Goal: Find specific page/section: Find specific page/section

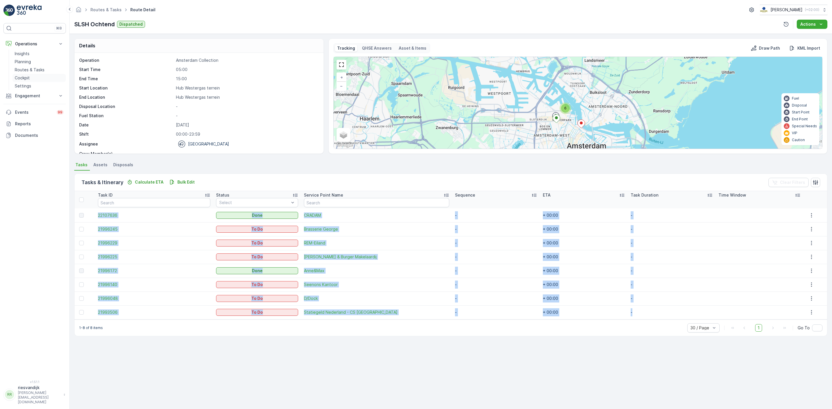
click at [28, 81] on p "Cockpit" at bounding box center [22, 78] width 15 height 6
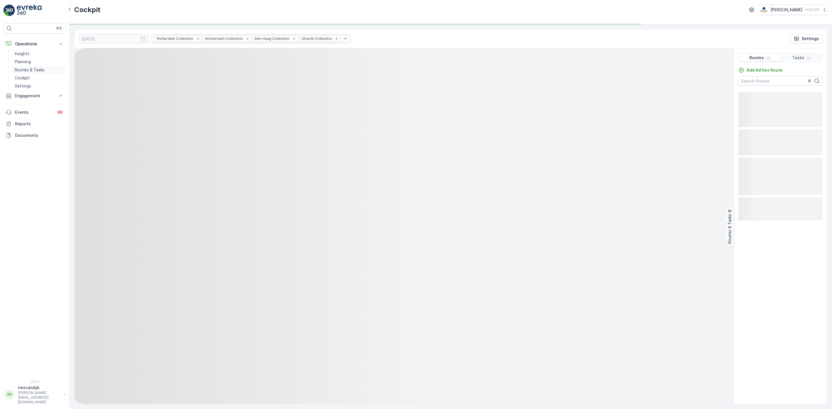
click at [29, 70] on p "Routes & Tasks" at bounding box center [30, 70] width 30 height 6
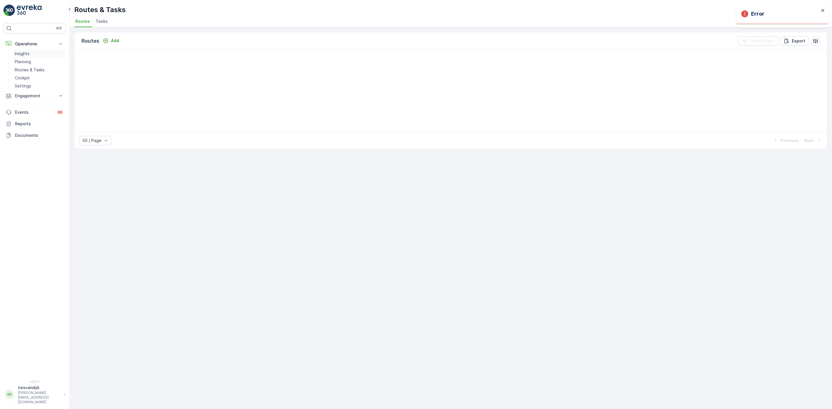
click at [25, 55] on p "Insights" at bounding box center [22, 54] width 15 height 6
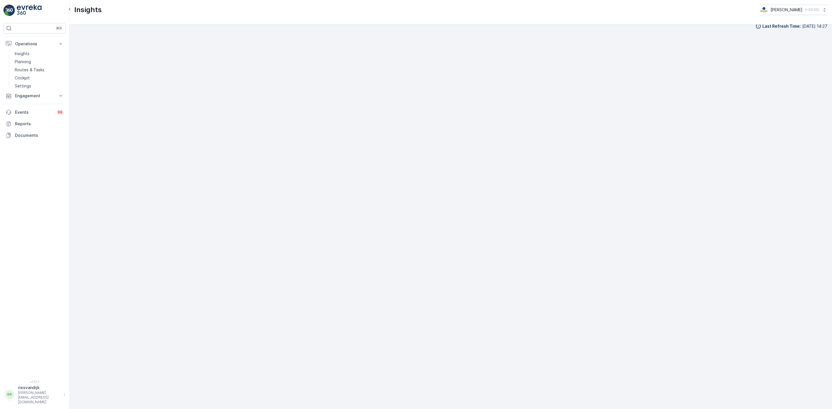
scroll to position [6, 0]
click at [30, 71] on p "Routes & Tasks" at bounding box center [30, 70] width 30 height 6
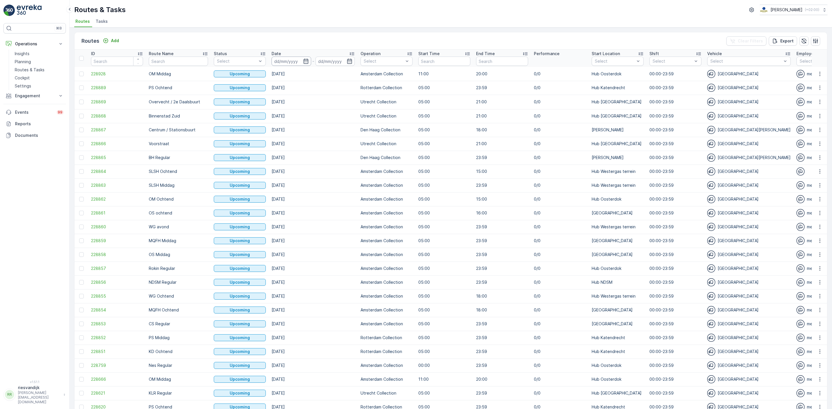
click at [294, 65] on input at bounding box center [292, 61] width 40 height 9
click at [350, 99] on div "1" at bounding box center [346, 96] width 9 height 9
type input "[DATE]"
click at [350, 99] on div "1" at bounding box center [346, 96] width 9 height 9
type input "[DATE]"
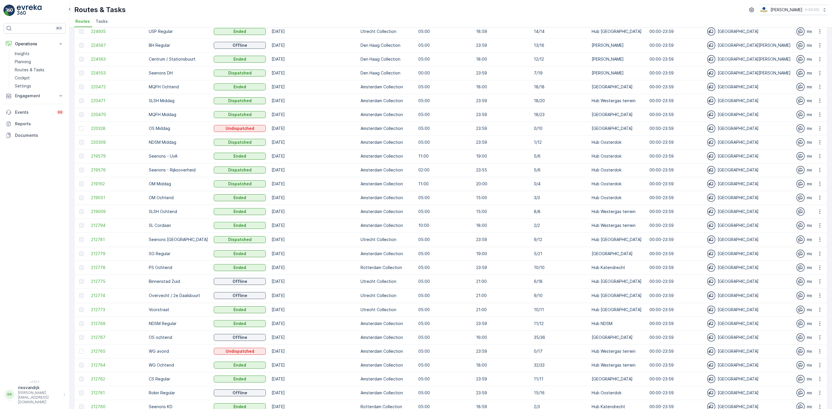
scroll to position [141, 0]
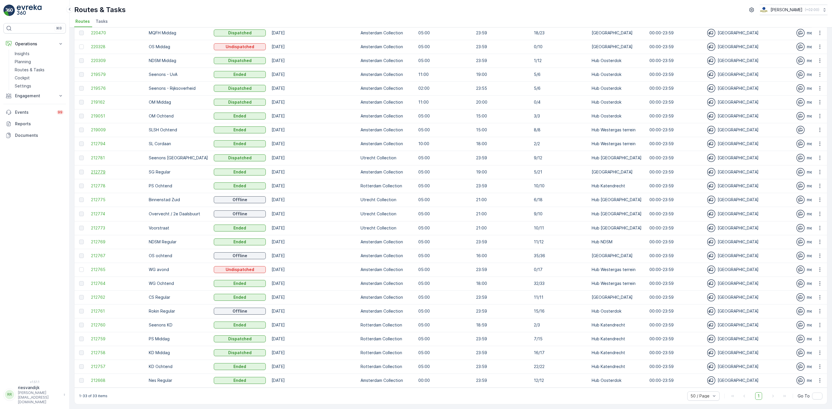
click at [96, 169] on span "212779" at bounding box center [117, 172] width 52 height 6
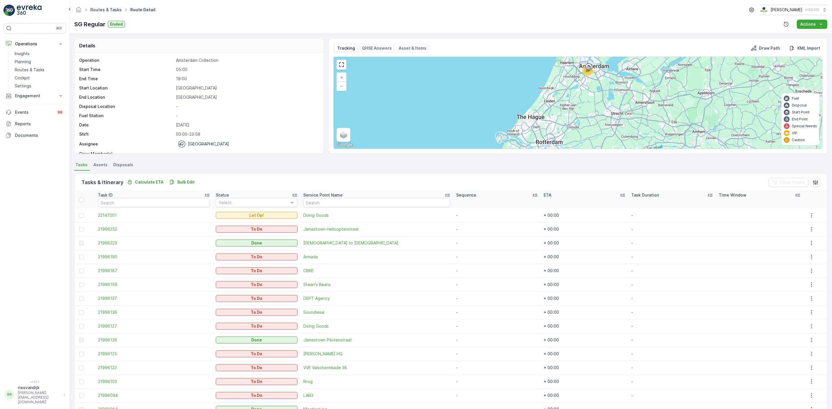
click at [108, 7] on link "Routes & Tasks" at bounding box center [105, 9] width 31 height 5
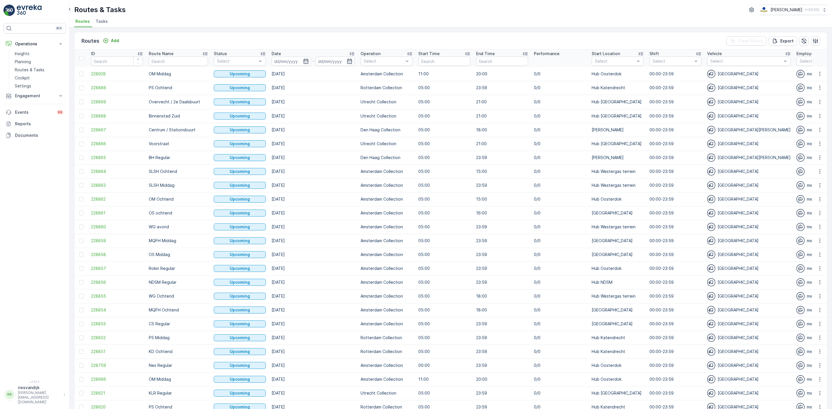
click at [103, 24] on span "Tasks" at bounding box center [102, 21] width 12 height 6
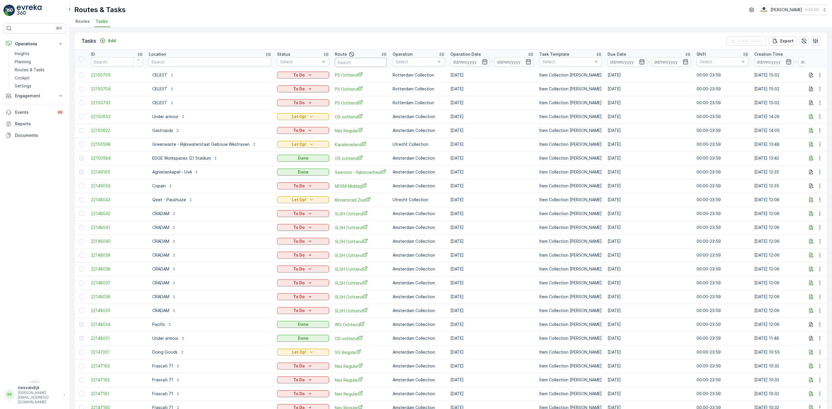
click at [348, 58] on input "text" at bounding box center [361, 62] width 52 height 9
type input "sg"
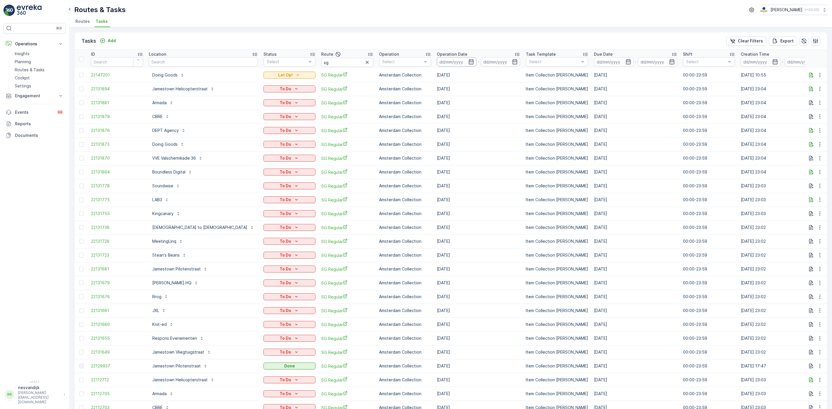
click at [437, 64] on input at bounding box center [457, 61] width 40 height 9
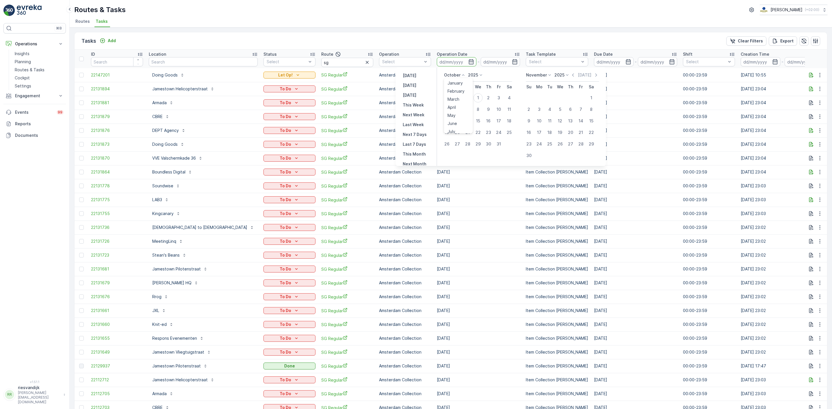
click at [465, 74] on icon at bounding box center [464, 75] width 6 height 6
click at [460, 101] on span "September" at bounding box center [459, 104] width 22 height 6
click at [468, 145] on div "30" at bounding box center [467, 144] width 9 height 9
type input "[DATE]"
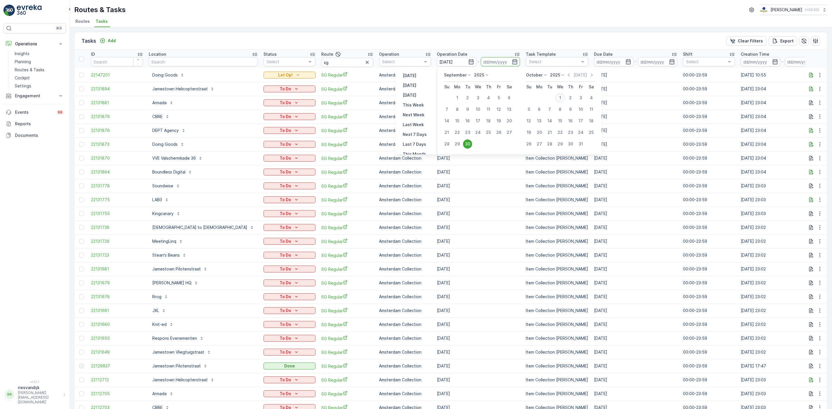
click at [561, 98] on div "1" at bounding box center [560, 97] width 9 height 9
type input "[DATE]"
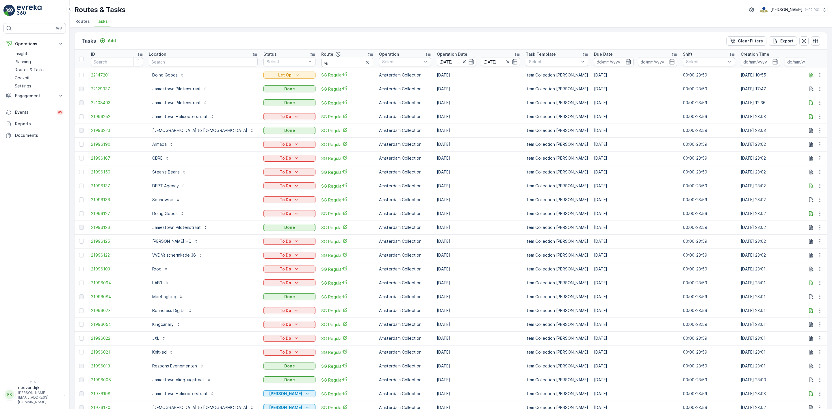
click at [188, 53] on div "Location" at bounding box center [203, 54] width 109 height 6
